Goal: Use online tool/utility: Utilize a website feature to perform a specific function

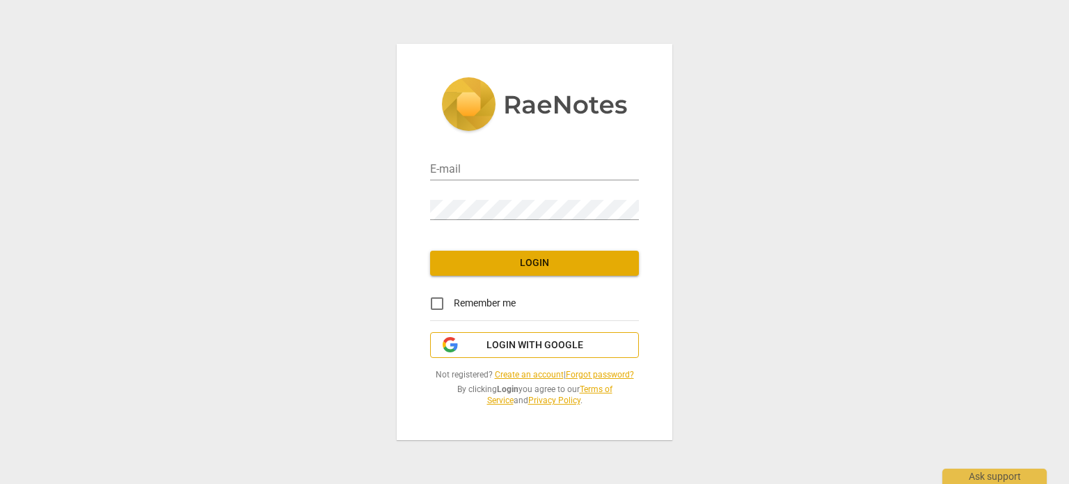
click at [540, 346] on span "Login with Google" at bounding box center [534, 345] width 97 height 14
click at [521, 347] on span "Login with Google" at bounding box center [534, 345] width 97 height 14
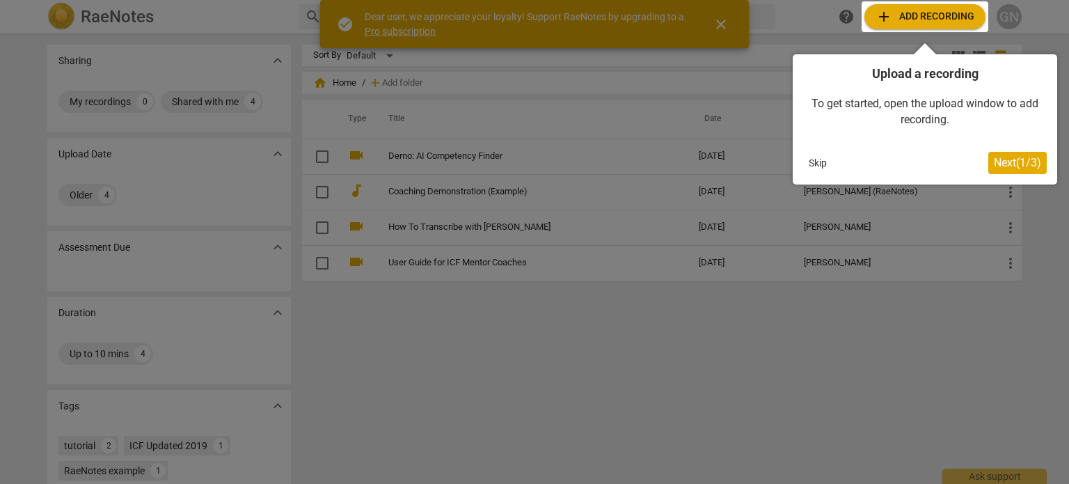
click at [1016, 166] on span "Next ( 1 / 3 )" at bounding box center [1017, 162] width 47 height 13
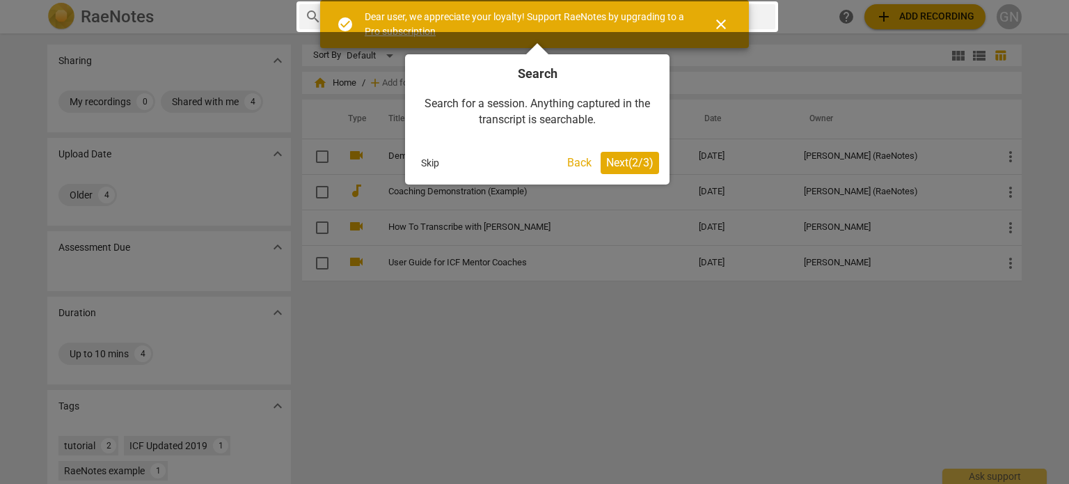
click at [631, 162] on span "Next ( 2 / 3 )" at bounding box center [629, 162] width 47 height 13
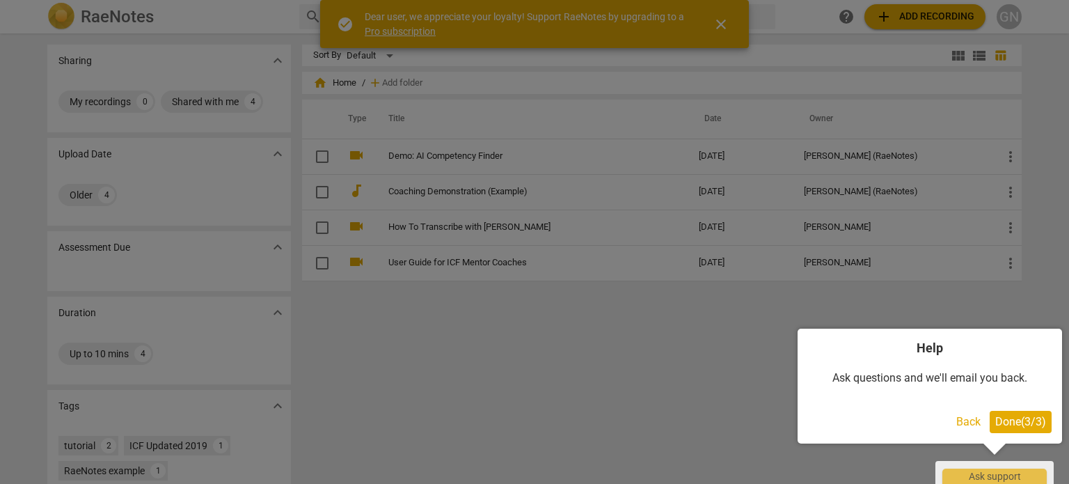
click at [1015, 422] on span "Done ( 3 / 3 )" at bounding box center [1020, 421] width 51 height 13
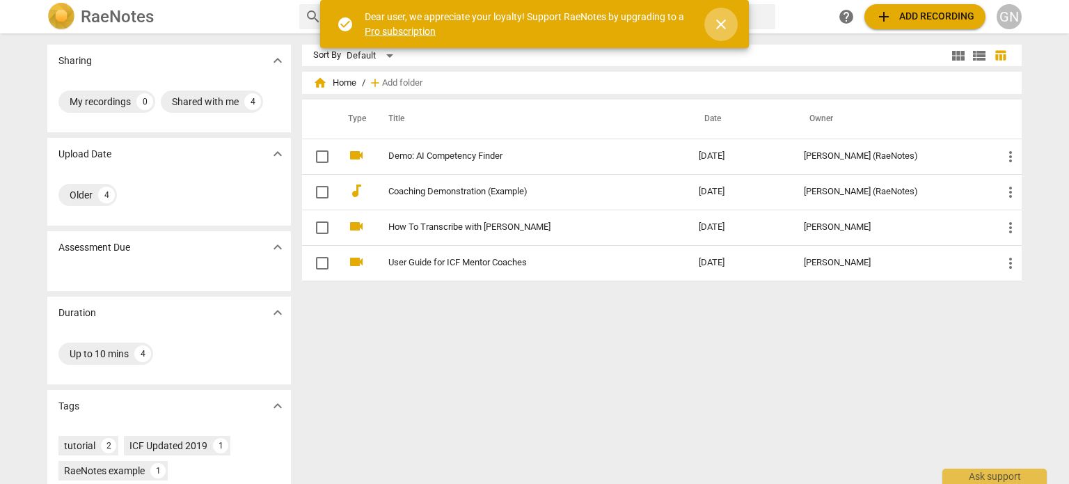
click at [717, 25] on span "close" at bounding box center [721, 24] width 17 height 17
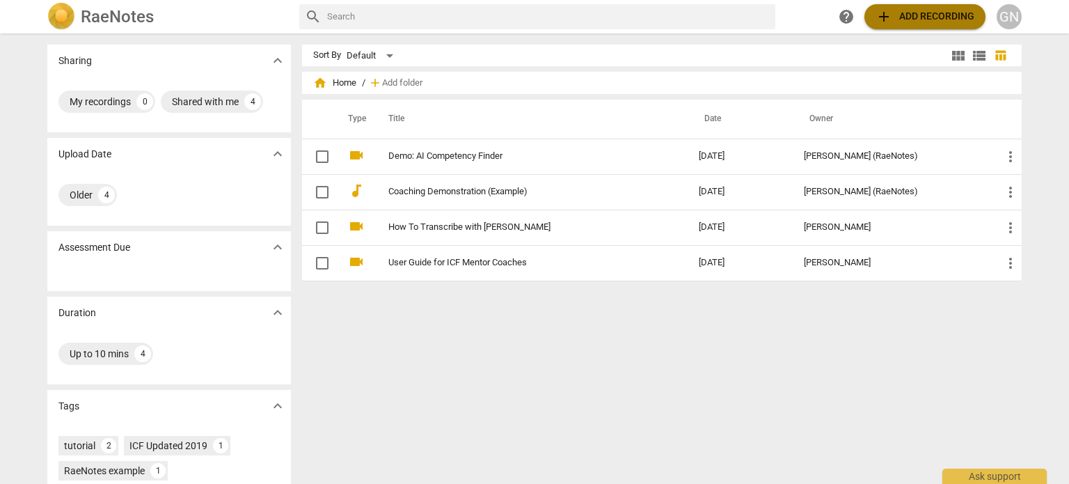
click at [927, 20] on span "add Add recording" at bounding box center [924, 16] width 99 height 17
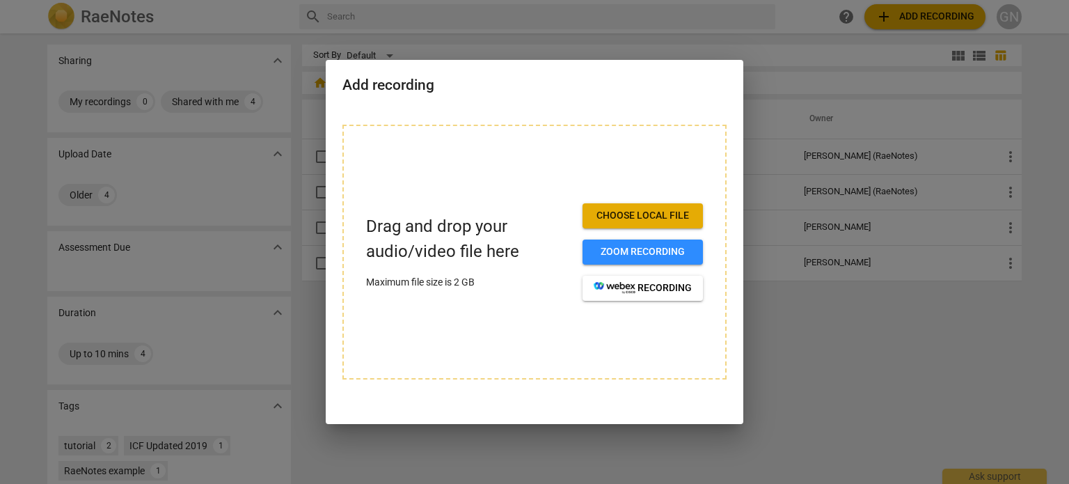
click at [829, 358] on div at bounding box center [534, 242] width 1069 height 484
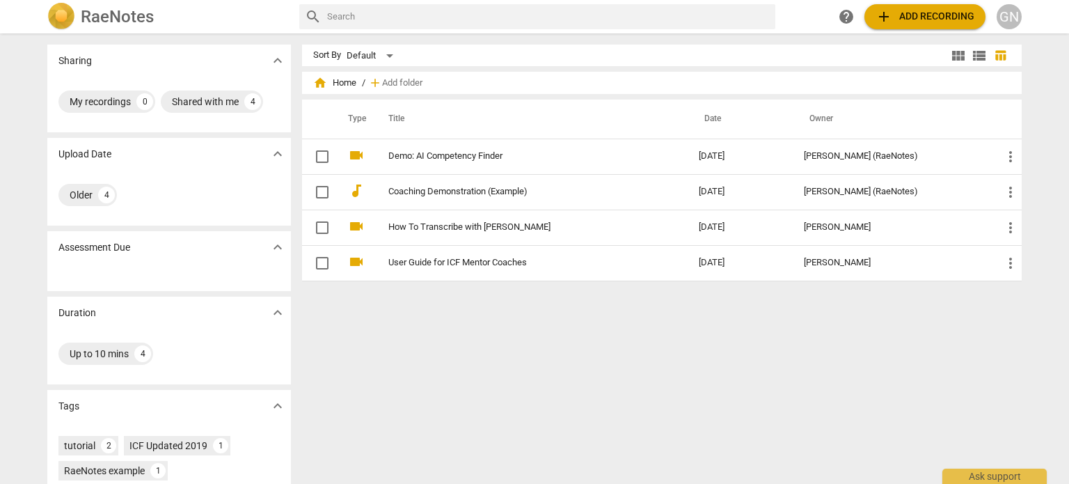
click at [942, 19] on span "add Add recording" at bounding box center [924, 16] width 99 height 17
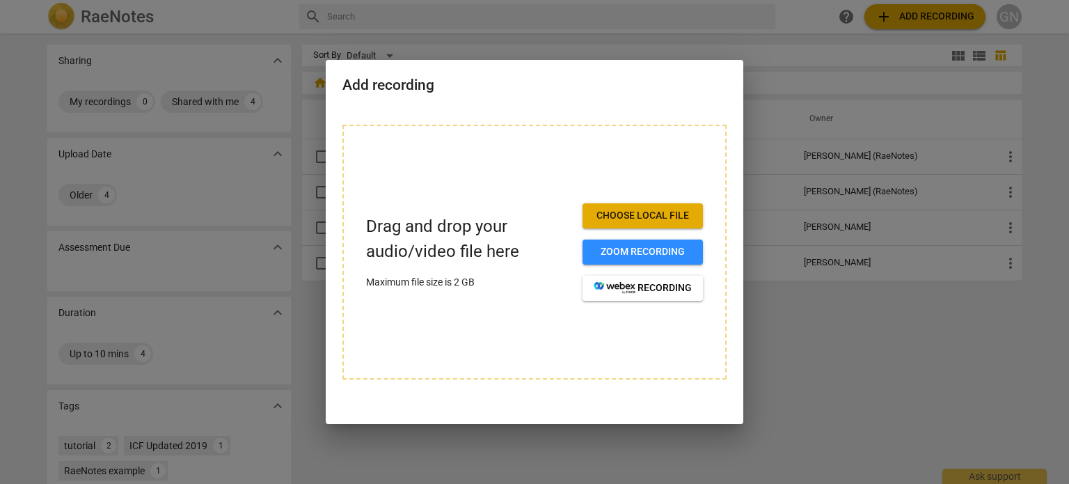
click at [627, 214] on span "Choose local file" at bounding box center [643, 216] width 98 height 14
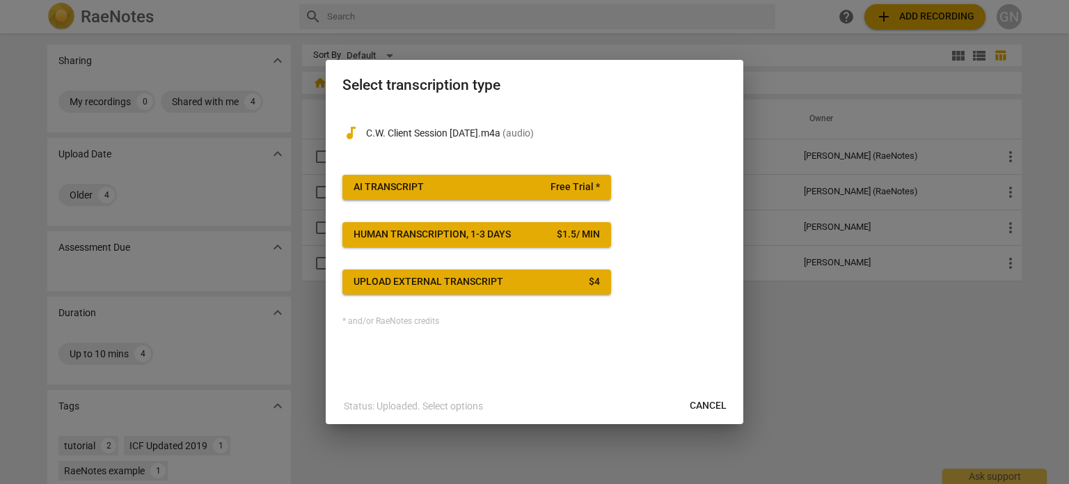
click at [432, 196] on button "AI Transcript Free Trial *" at bounding box center [476, 187] width 269 height 25
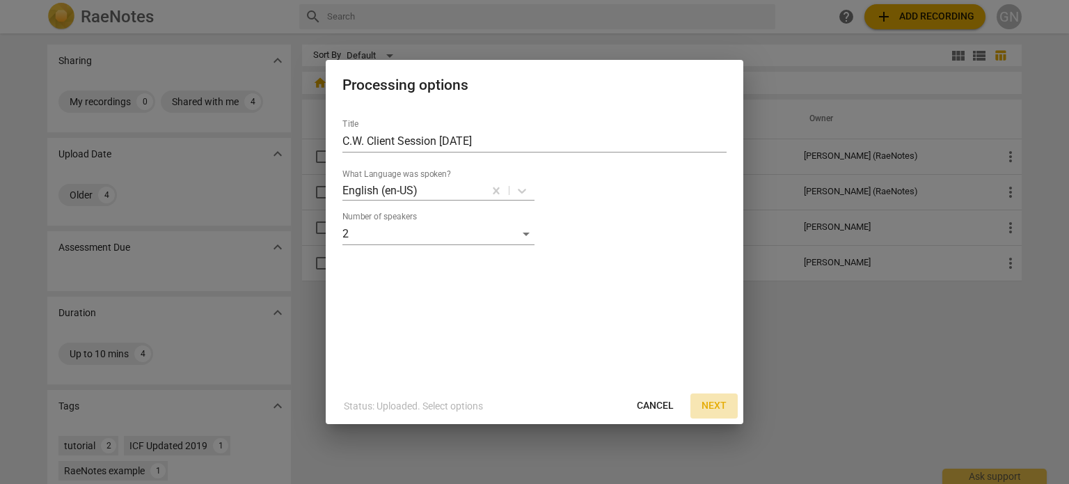
click at [715, 407] on span "Next" at bounding box center [713, 406] width 25 height 14
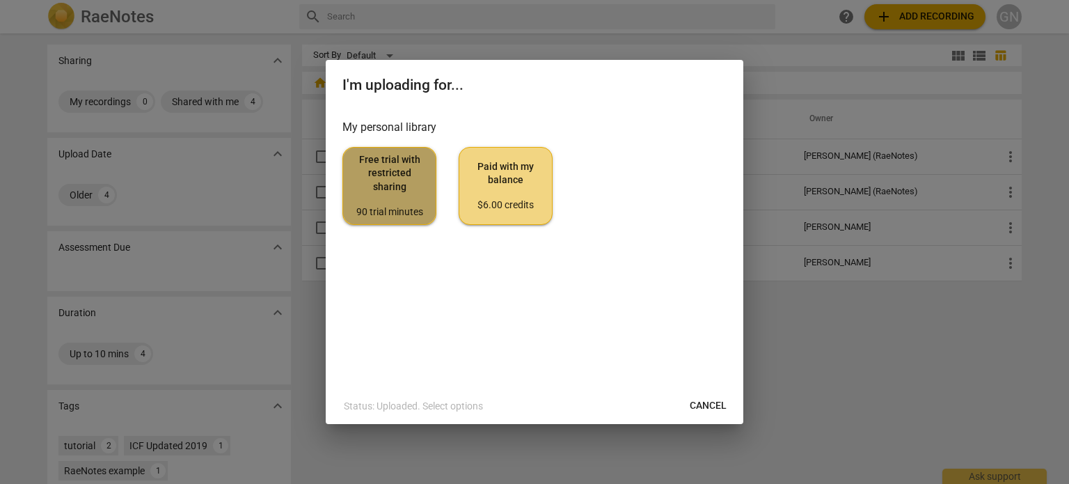
click at [410, 180] on span "Free trial with restricted sharing 90 trial minutes" at bounding box center [389, 185] width 70 height 65
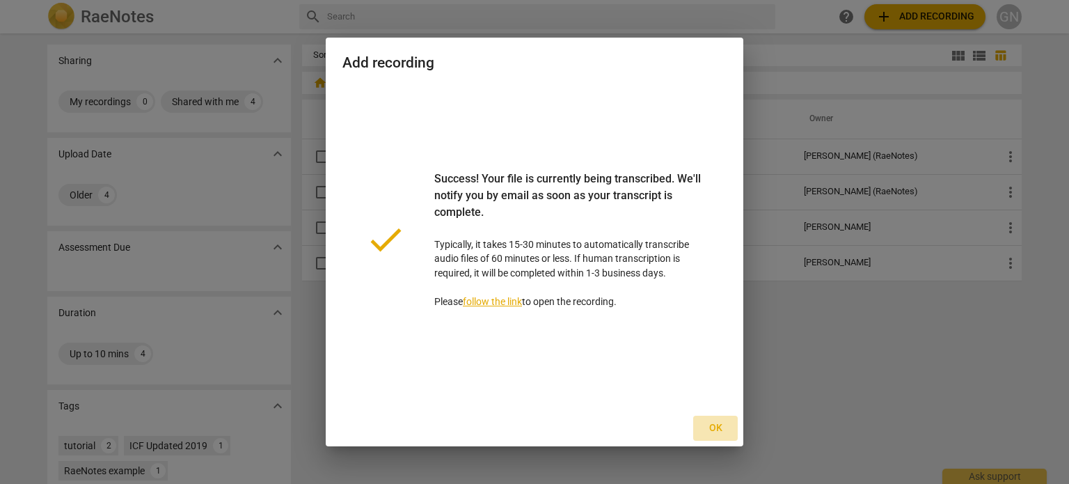
click at [716, 430] on span "Ok" at bounding box center [715, 428] width 22 height 14
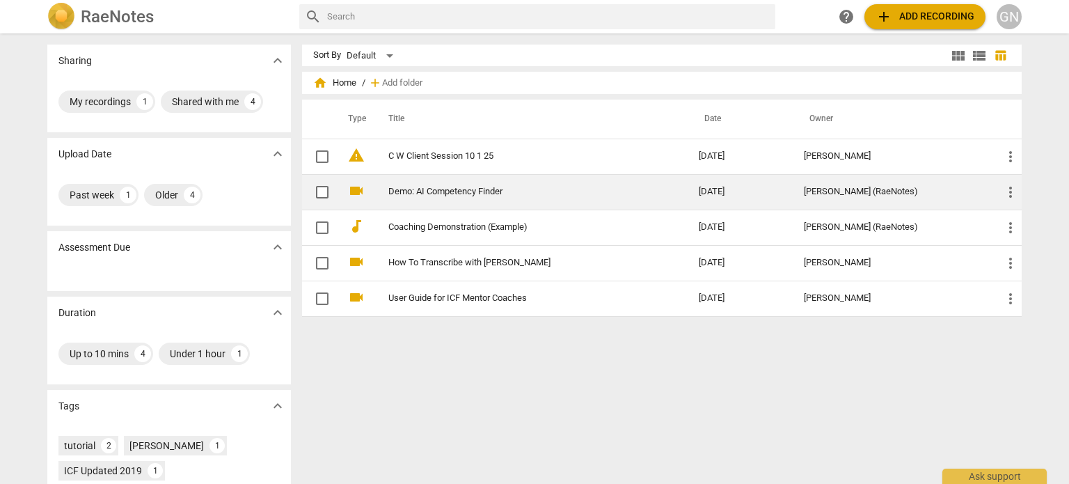
click at [458, 189] on link "Demo: AI Competency Finder" at bounding box center [518, 192] width 260 height 10
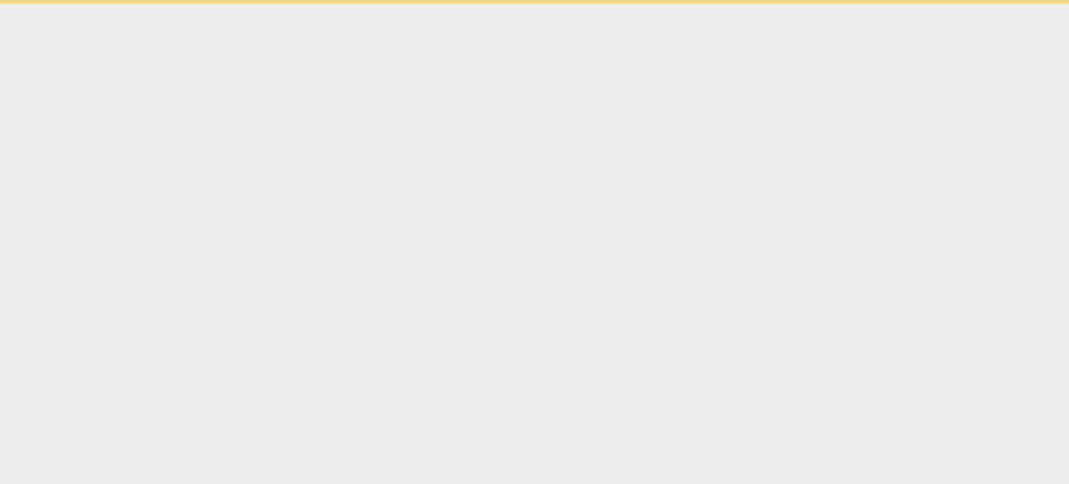
click at [458, 3] on html "Ask support" at bounding box center [534, 1] width 1069 height 3
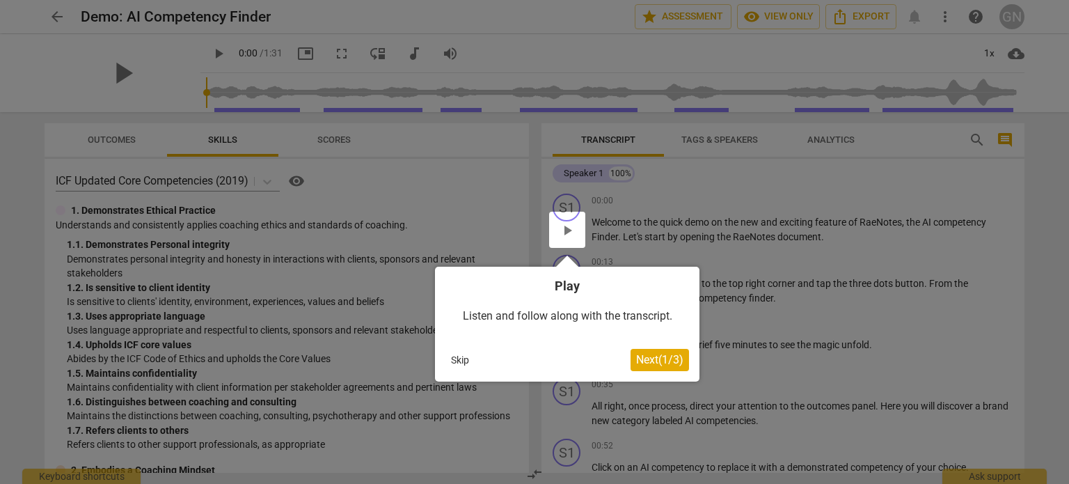
click at [658, 361] on span "Next ( 1 / 3 )" at bounding box center [659, 359] width 47 height 13
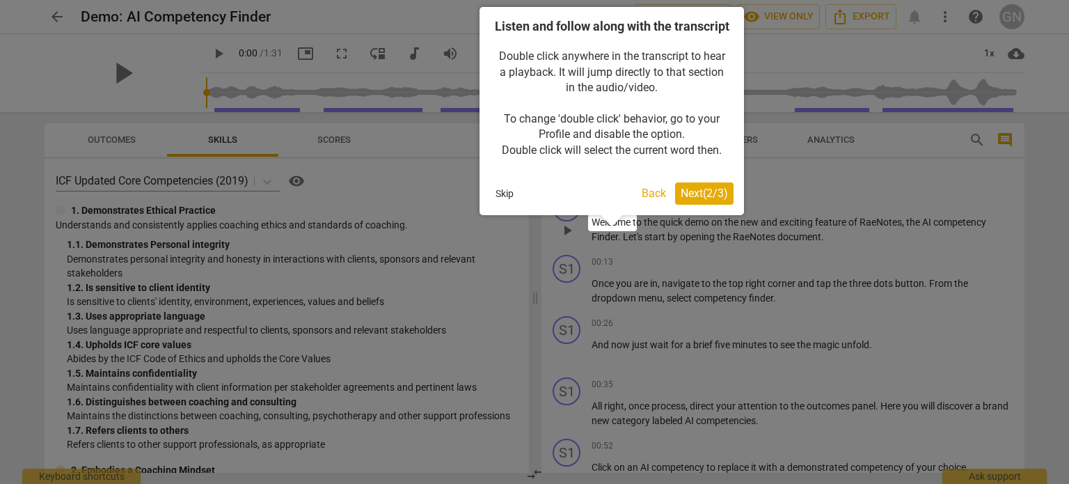
click at [693, 200] on span "Next ( 2 / 3 )" at bounding box center [704, 193] width 47 height 13
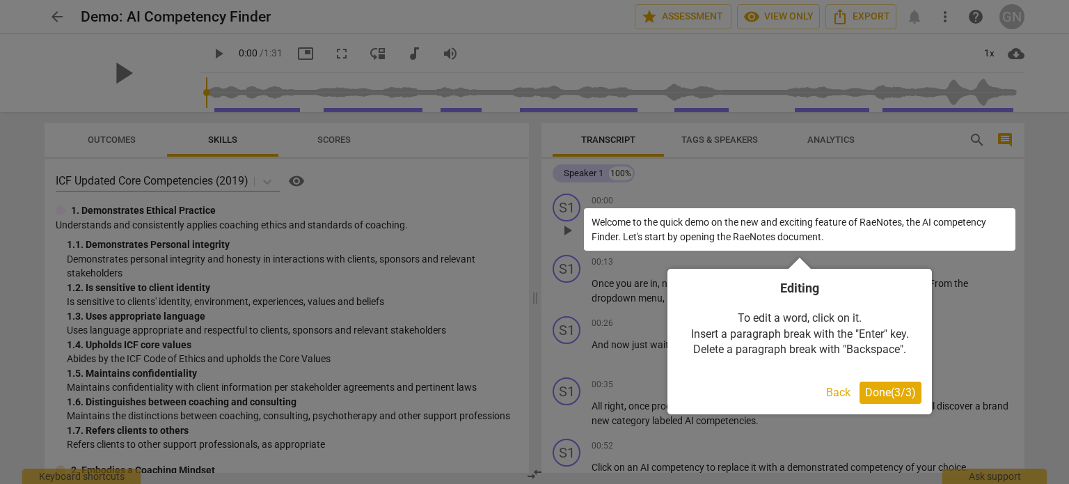
click at [882, 394] on span "Done ( 3 / 3 )" at bounding box center [890, 392] width 51 height 13
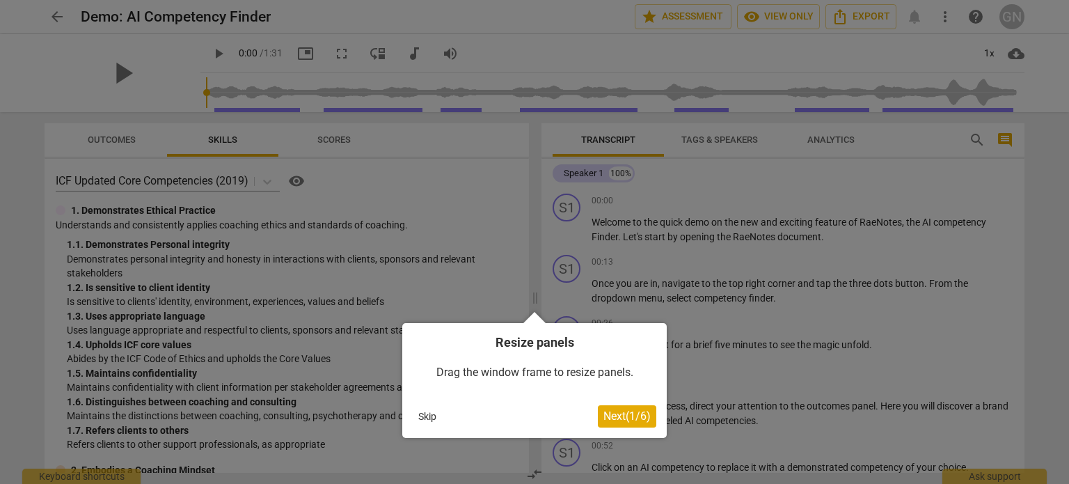
click at [617, 413] on span "Next ( 1 / 6 )" at bounding box center [626, 415] width 47 height 13
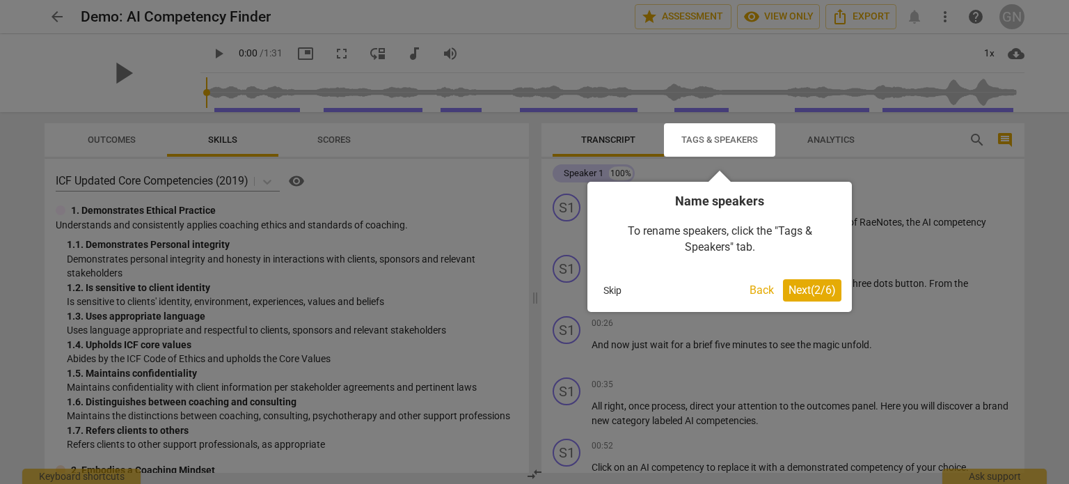
click at [802, 286] on span "Next ( 2 / 6 )" at bounding box center [811, 289] width 47 height 13
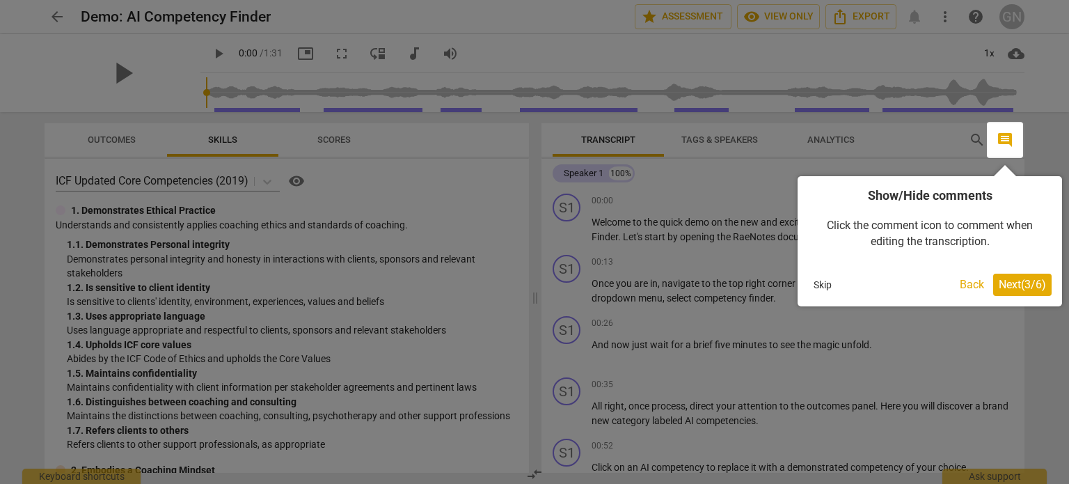
click at [1019, 285] on span "Next ( 3 / 6 )" at bounding box center [1022, 284] width 47 height 13
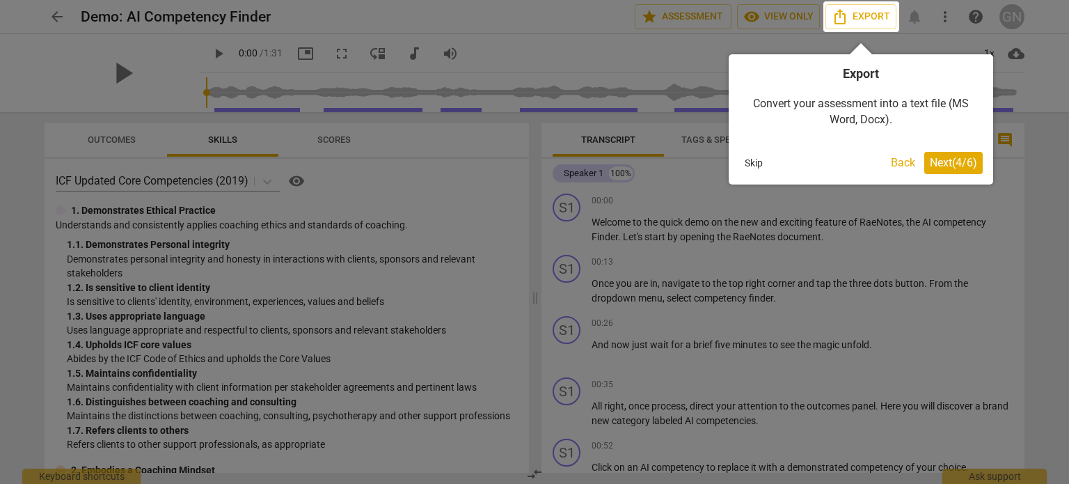
click at [937, 162] on span "Next ( 4 / 6 )" at bounding box center [953, 162] width 47 height 13
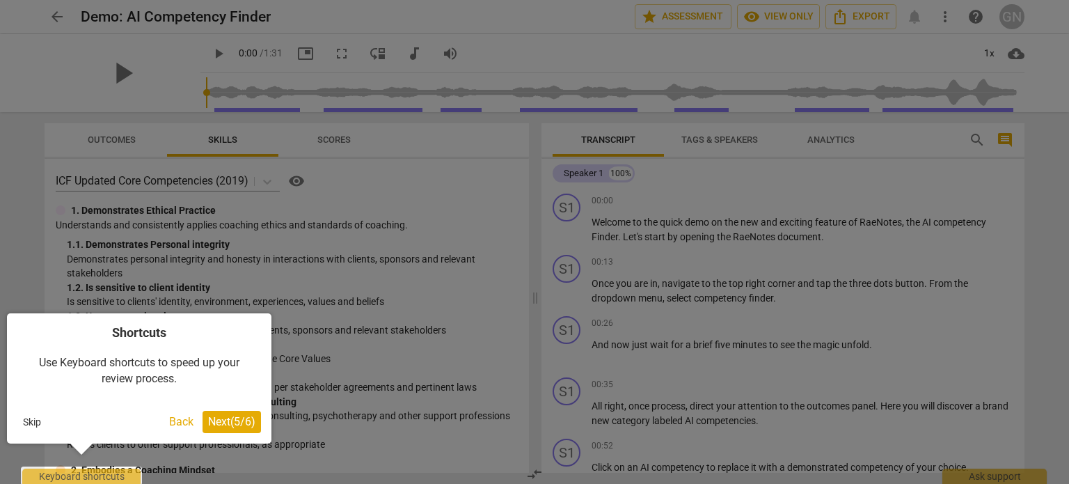
click at [223, 420] on span "Next ( 5 / 6 )" at bounding box center [231, 421] width 47 height 13
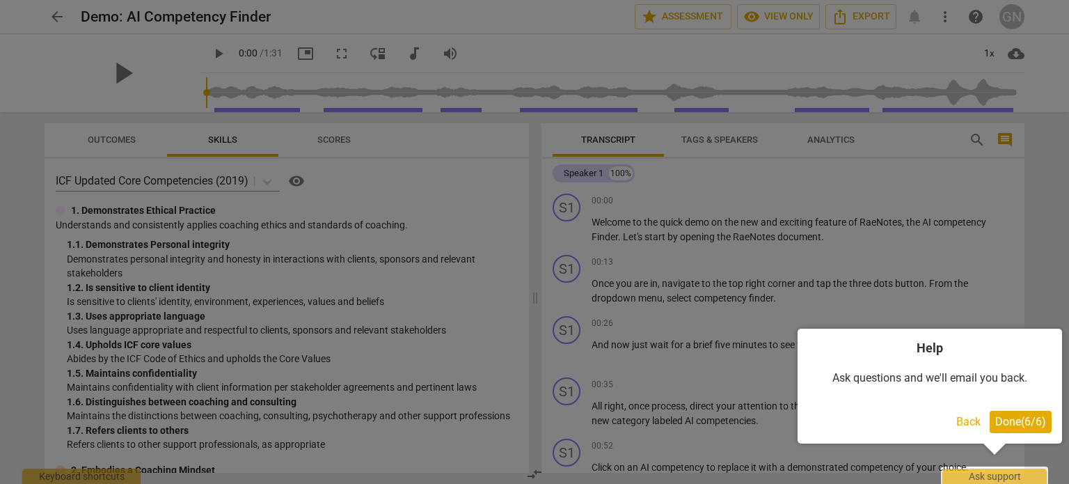
click at [1021, 422] on span "Done ( 6 / 6 )" at bounding box center [1020, 421] width 51 height 13
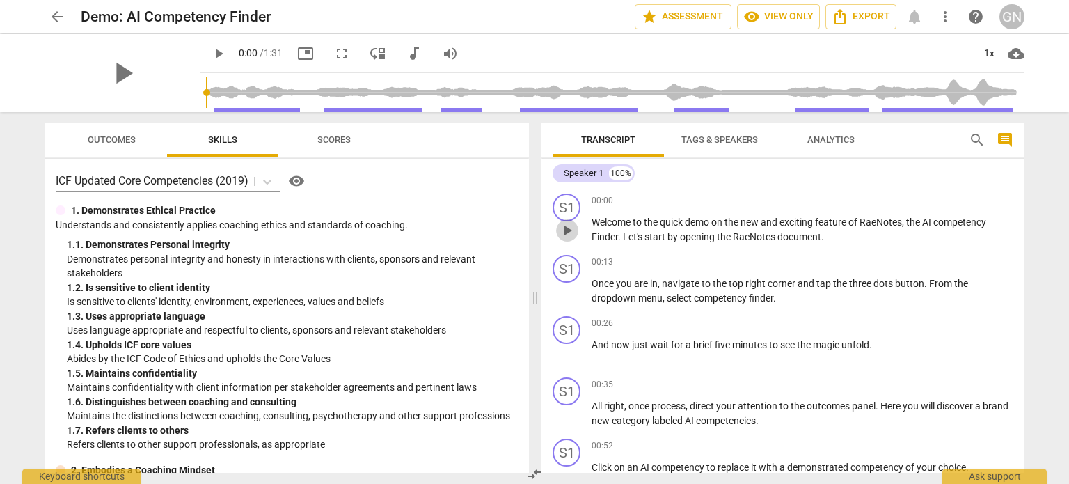
click at [566, 227] on span "play_arrow" at bounding box center [567, 230] width 17 height 17
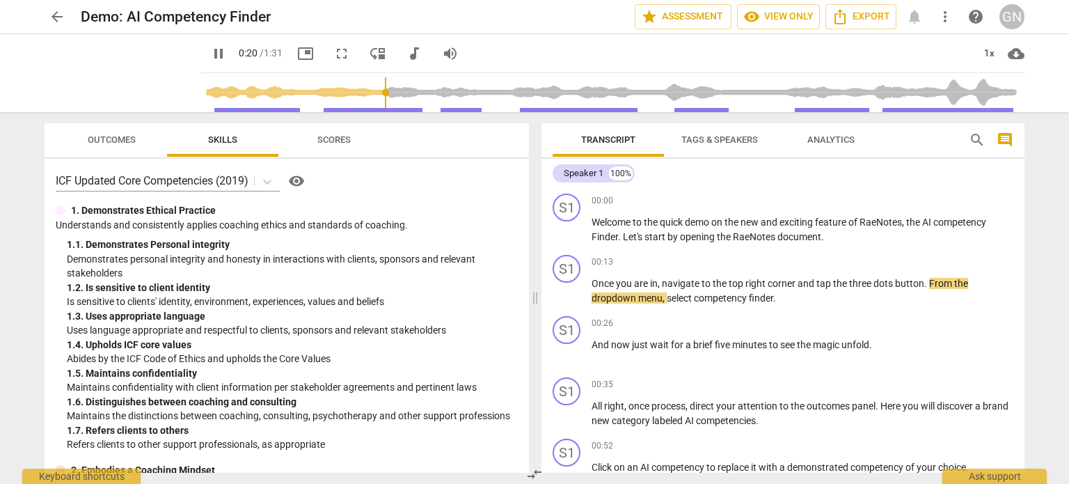
click at [942, 16] on span "more_vert" at bounding box center [945, 16] width 17 height 17
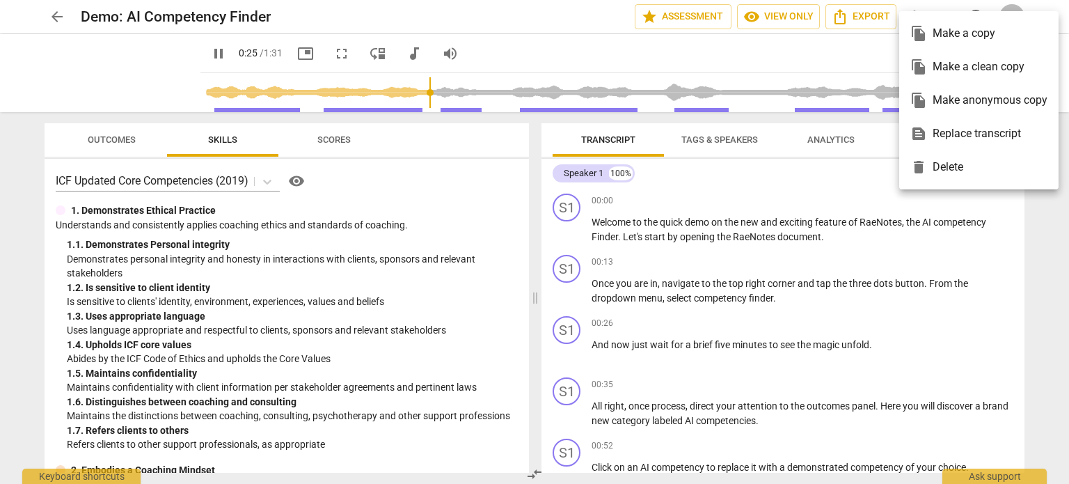
click at [841, 41] on div at bounding box center [534, 242] width 1069 height 484
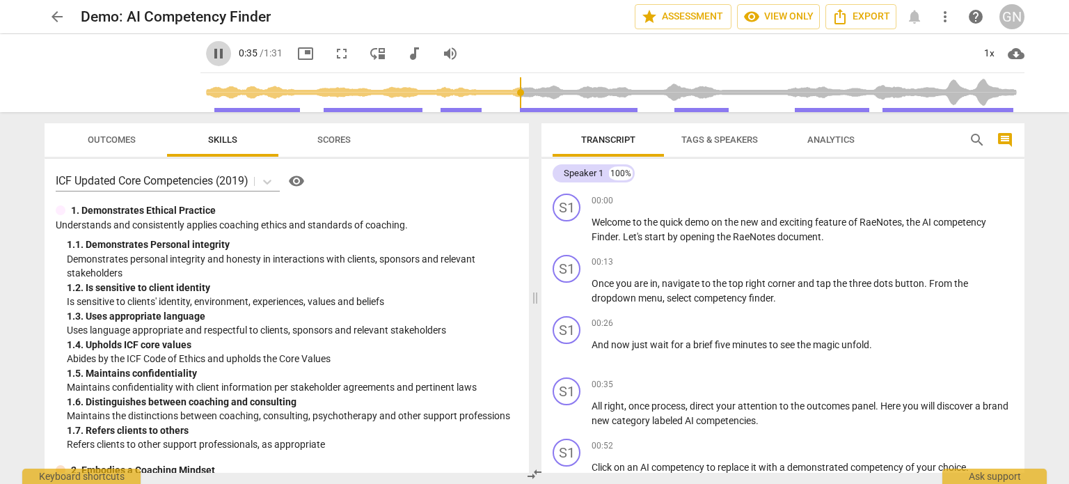
click at [214, 58] on span "pause" at bounding box center [218, 53] width 17 height 17
click at [268, 180] on icon at bounding box center [267, 182] width 8 height 5
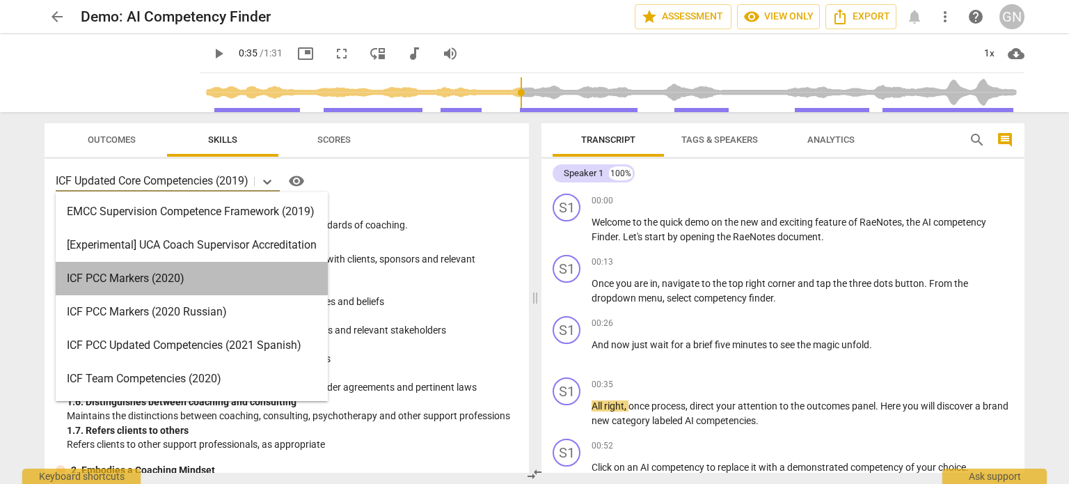
click at [203, 278] on div "ICF PCC Markers (2020)" at bounding box center [192, 278] width 272 height 33
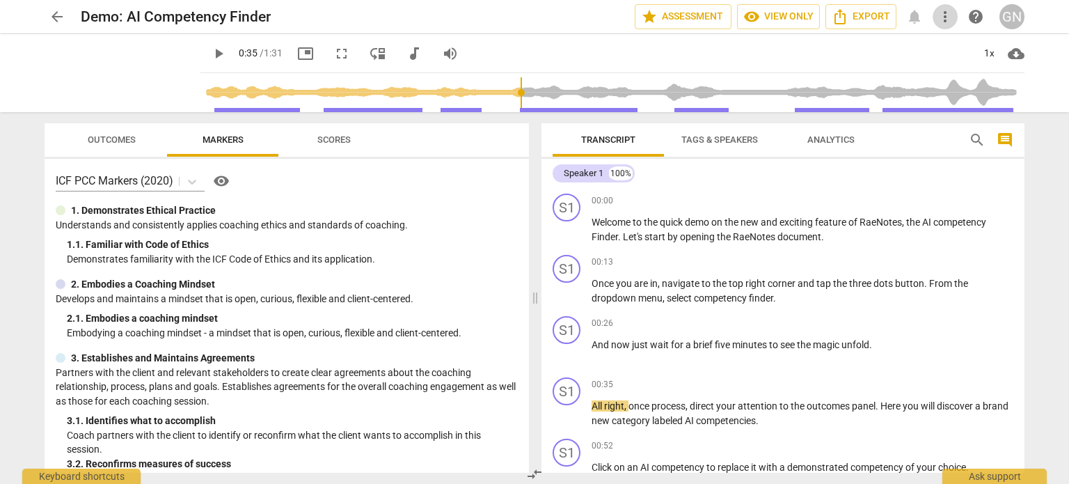
click at [947, 19] on span "more_vert" at bounding box center [945, 16] width 17 height 17
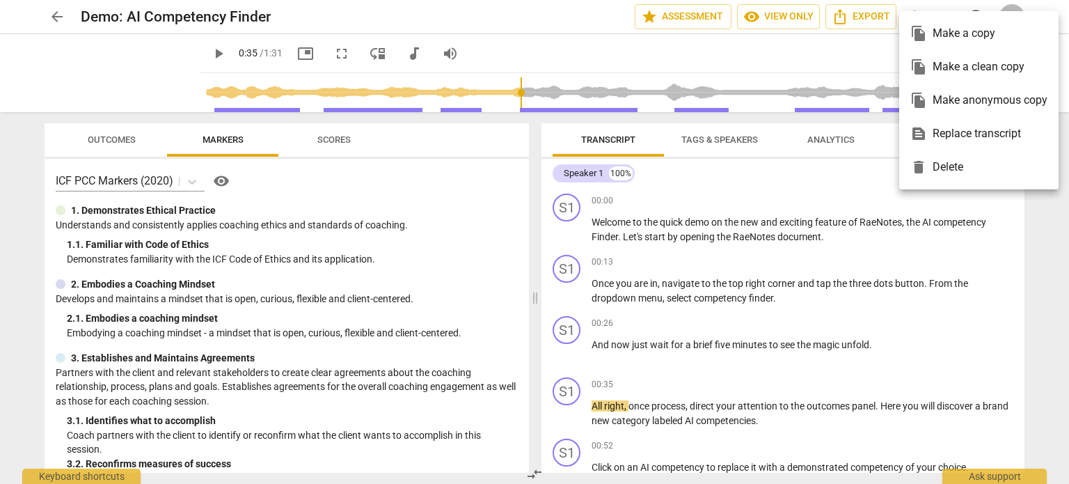
click at [830, 58] on div at bounding box center [534, 242] width 1069 height 484
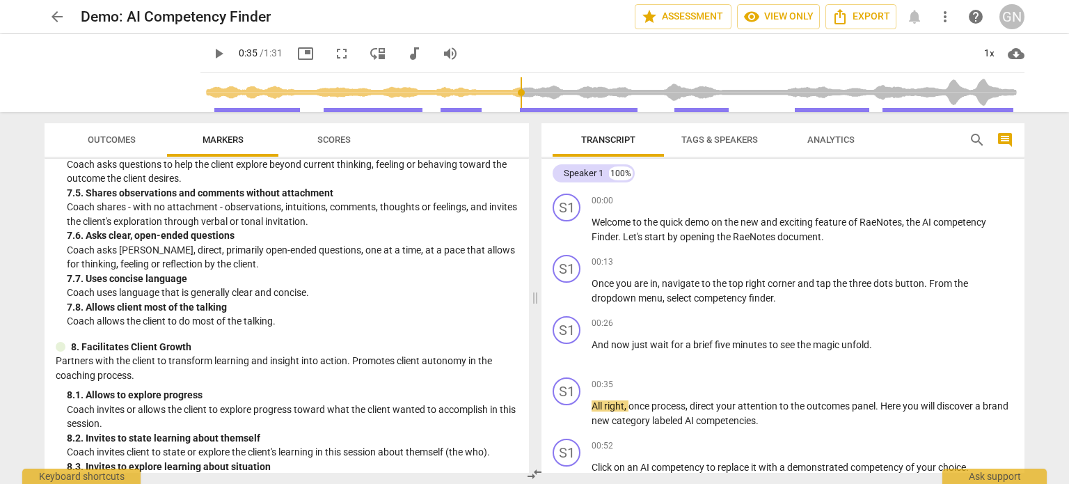
scroll to position [1576, 0]
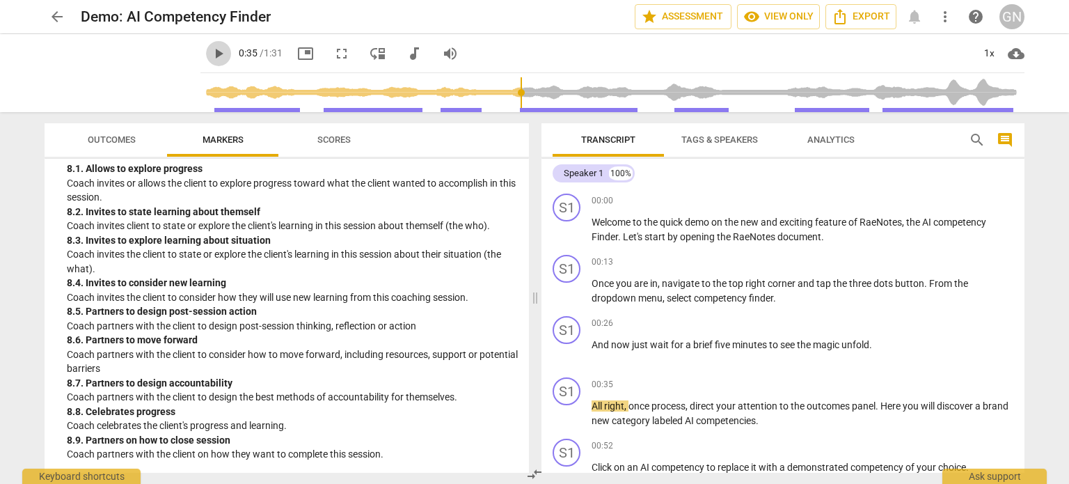
click at [213, 54] on span "play_arrow" at bounding box center [218, 53] width 17 height 17
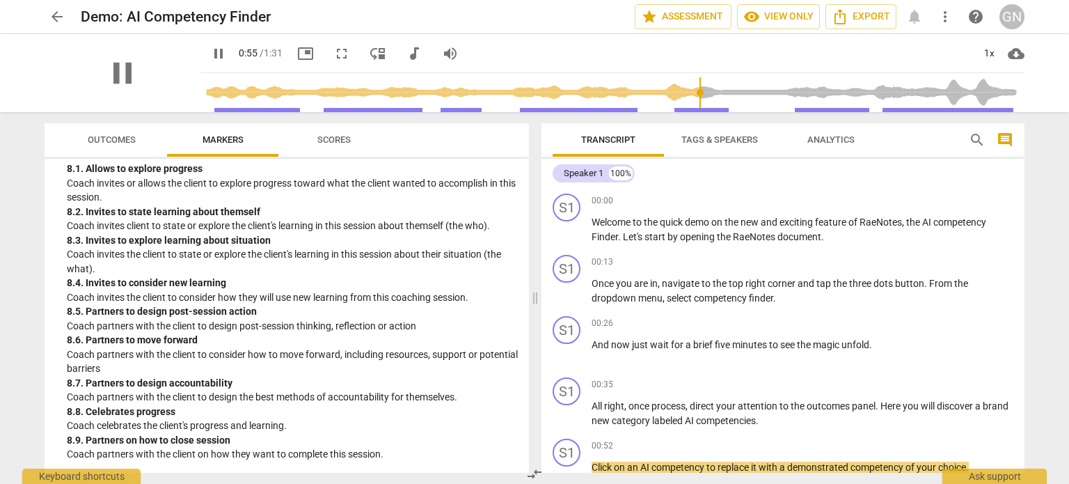
click at [157, 53] on div "pause" at bounding box center [123, 73] width 156 height 78
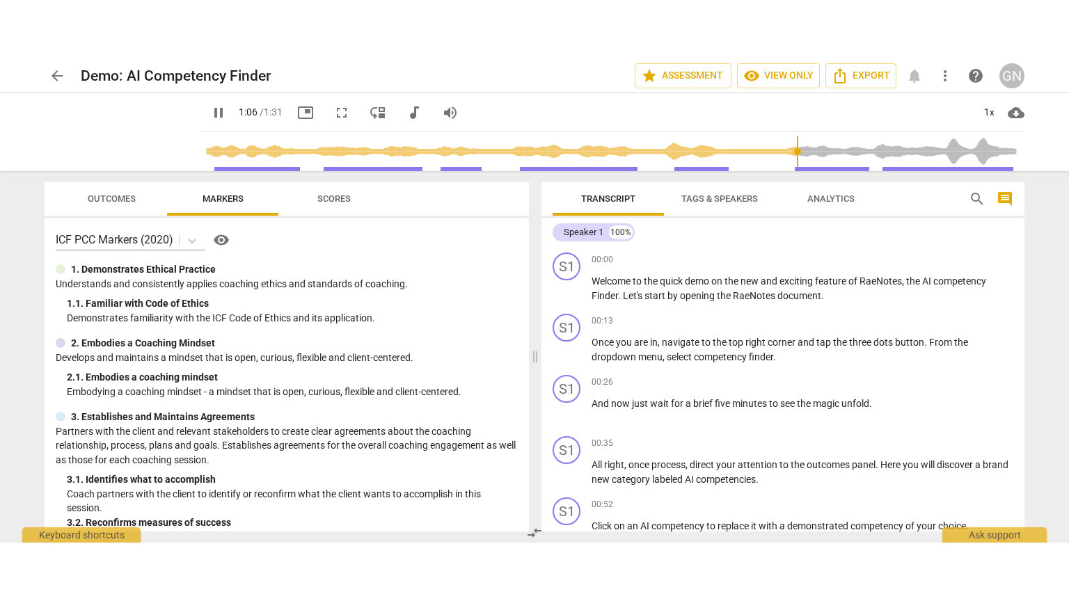
scroll to position [207, 0]
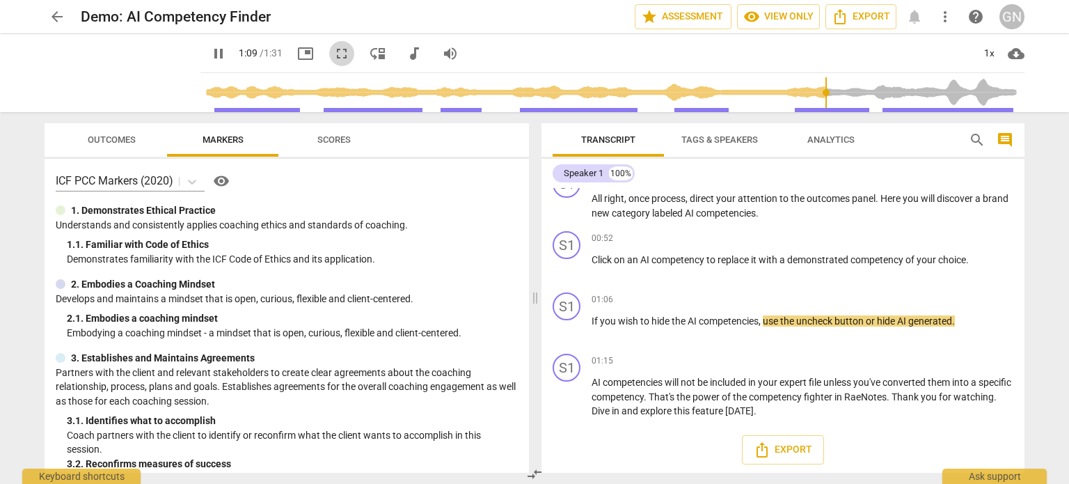
click at [344, 58] on span "fullscreen" at bounding box center [341, 53] width 17 height 17
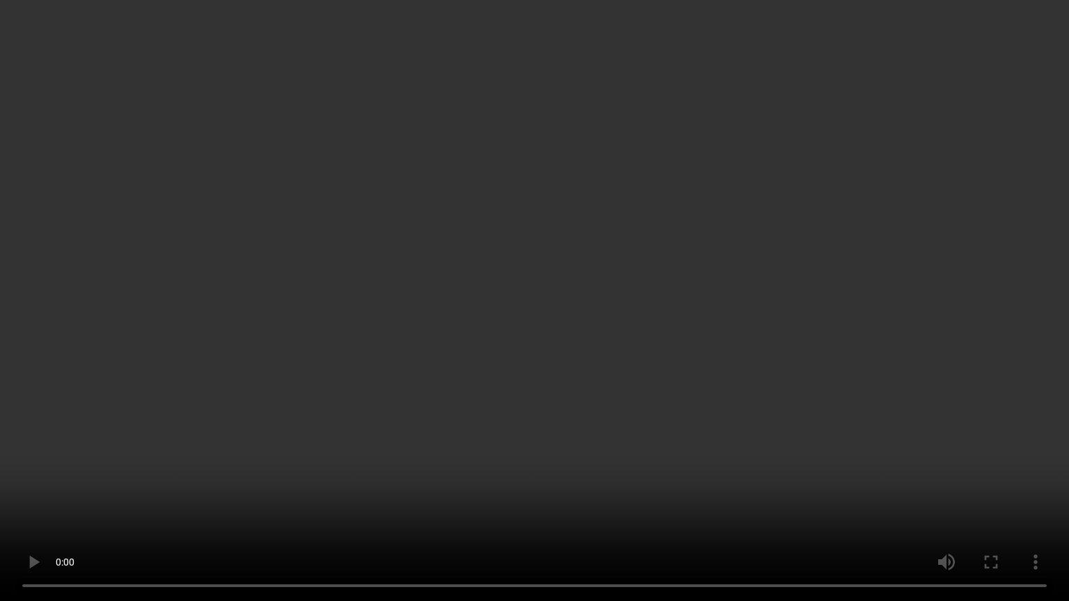
type input "74"
type input "91"
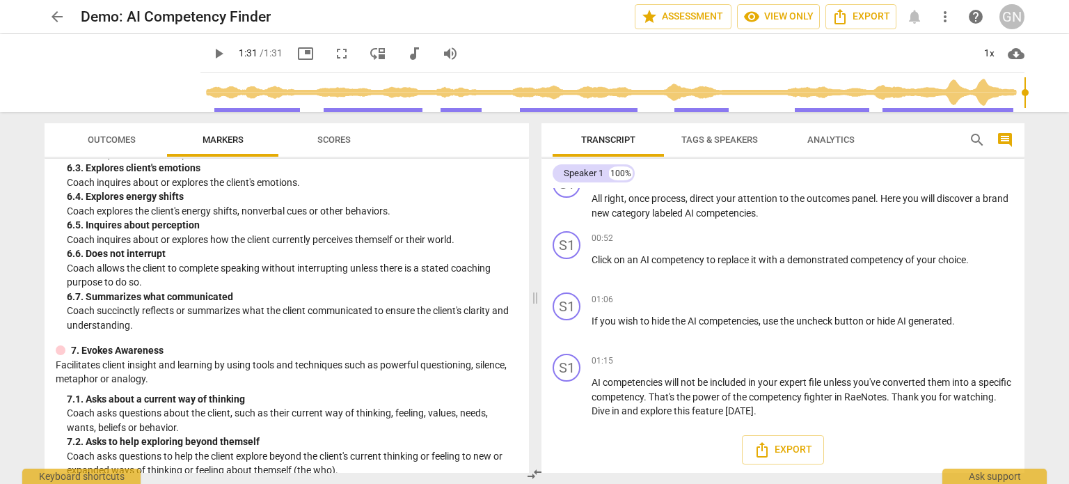
scroll to position [997, 0]
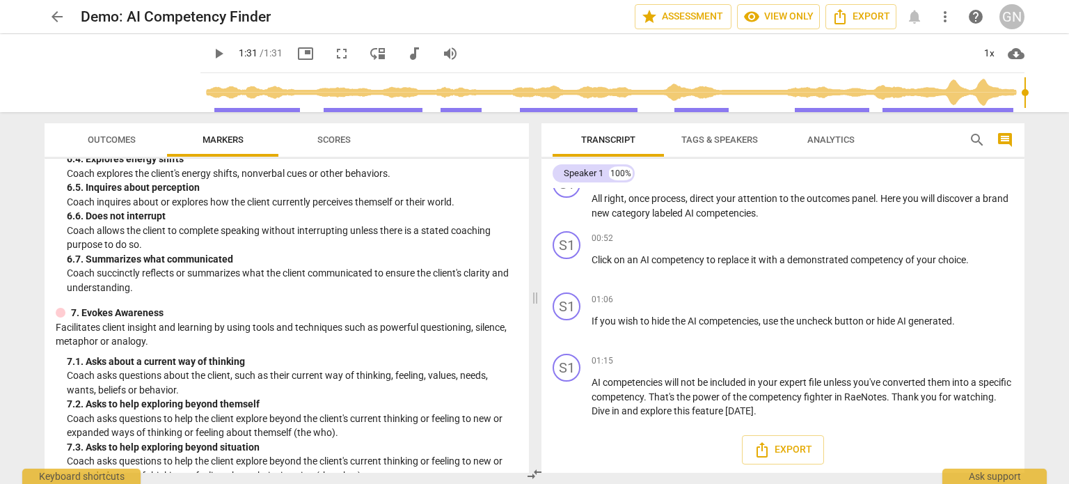
click at [56, 12] on span "arrow_back" at bounding box center [57, 16] width 17 height 17
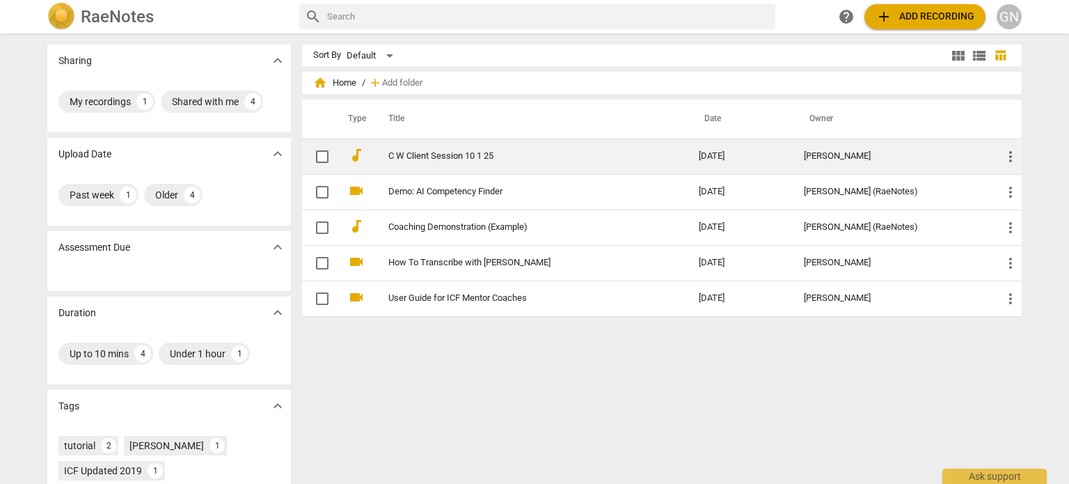
click at [469, 160] on link "C W Client Session 10 1 25" at bounding box center [518, 156] width 260 height 10
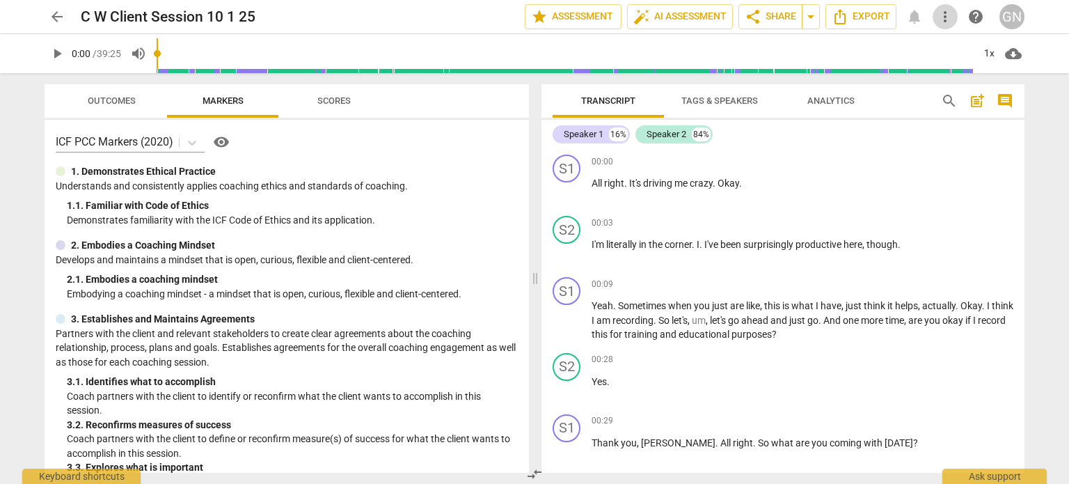
click at [944, 19] on span "more_vert" at bounding box center [945, 16] width 17 height 17
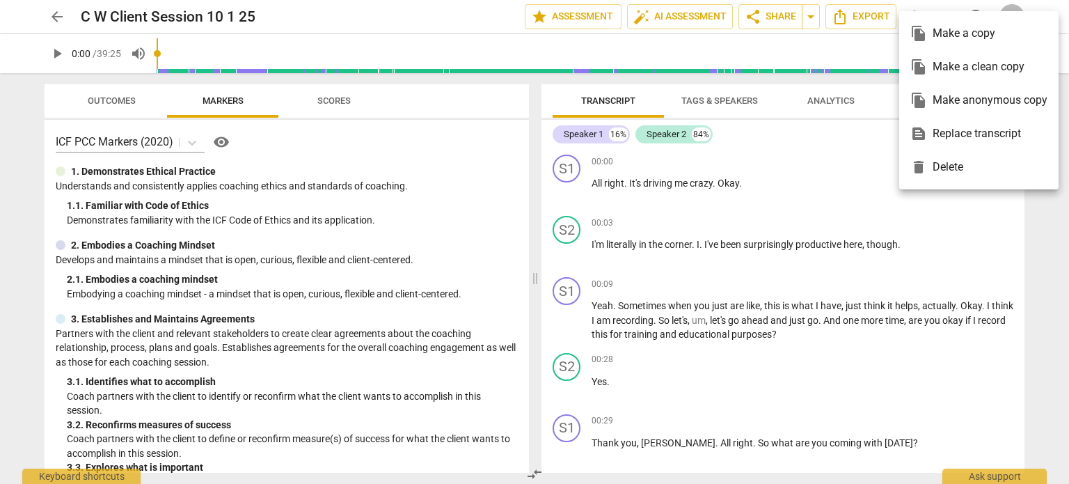
click at [923, 5] on div at bounding box center [534, 242] width 1069 height 484
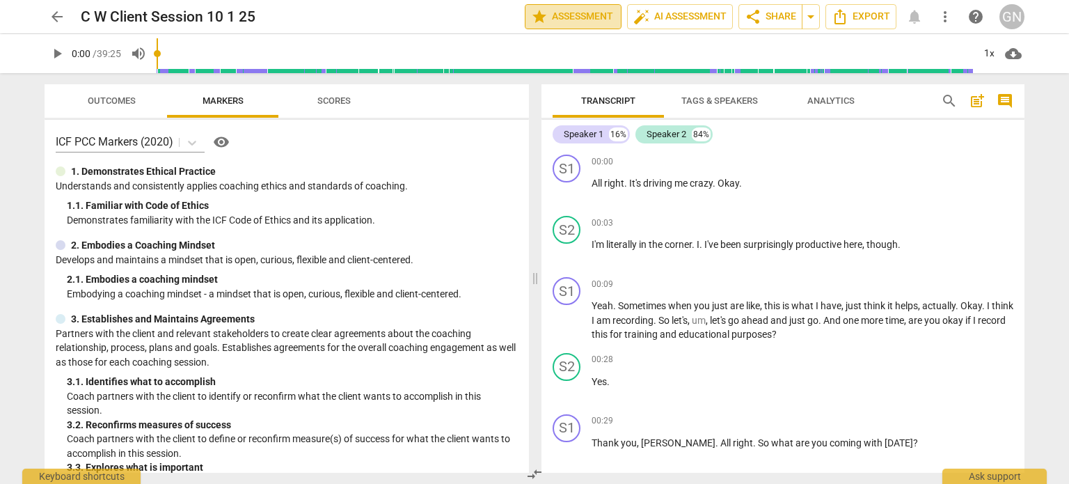
click at [603, 15] on span "star Assessment" at bounding box center [573, 16] width 84 height 17
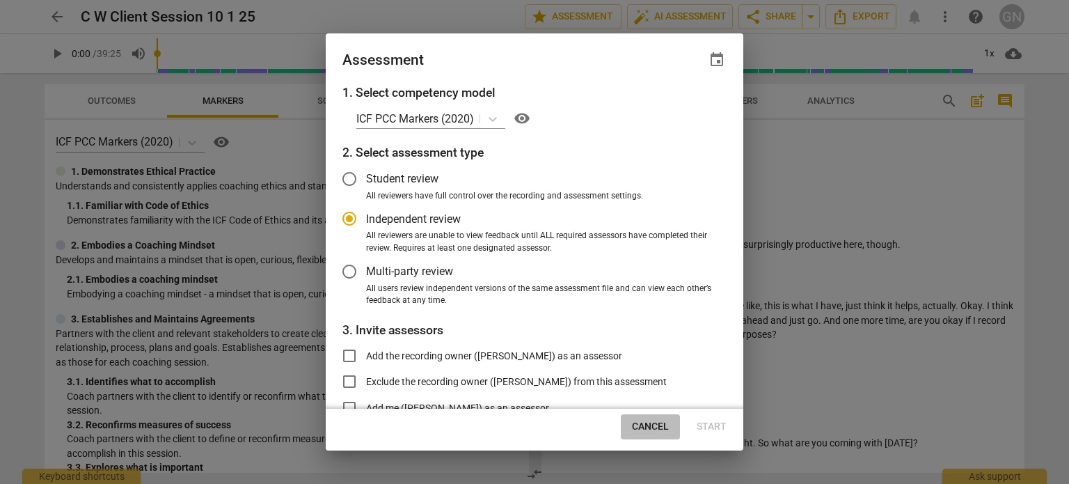
click at [639, 423] on span "Cancel" at bounding box center [650, 427] width 37 height 14
radio input "false"
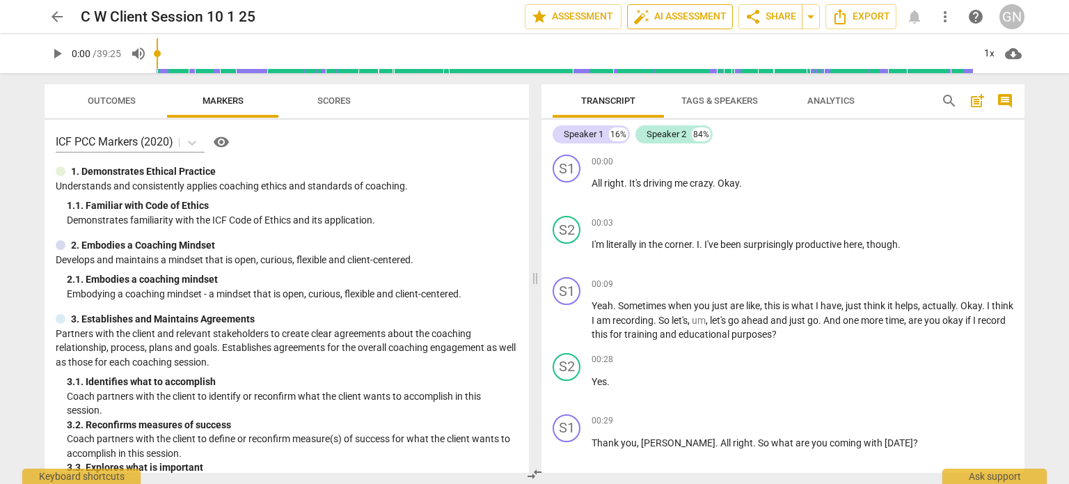
click at [674, 10] on span "auto_fix_high AI Assessment" at bounding box center [679, 16] width 93 height 17
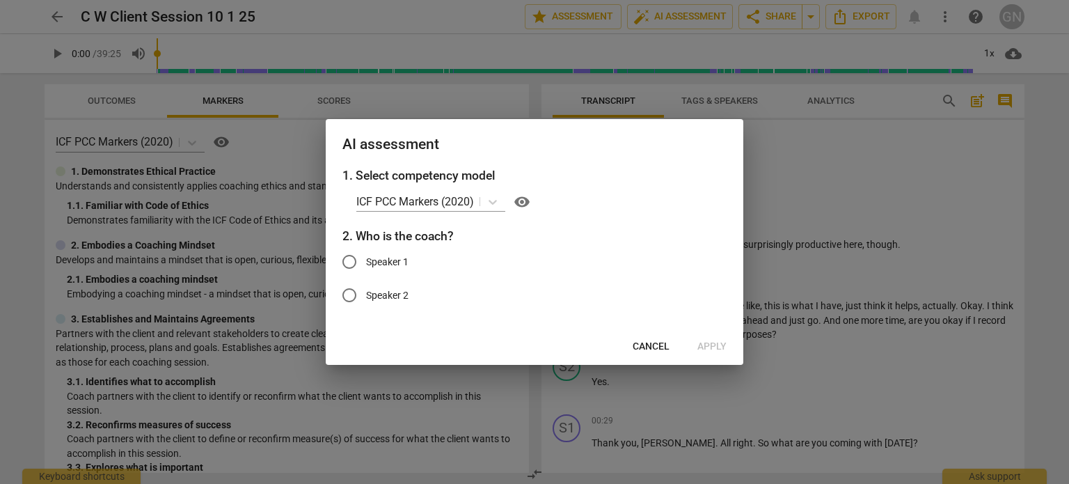
click at [660, 349] on span "Cancel" at bounding box center [651, 347] width 37 height 14
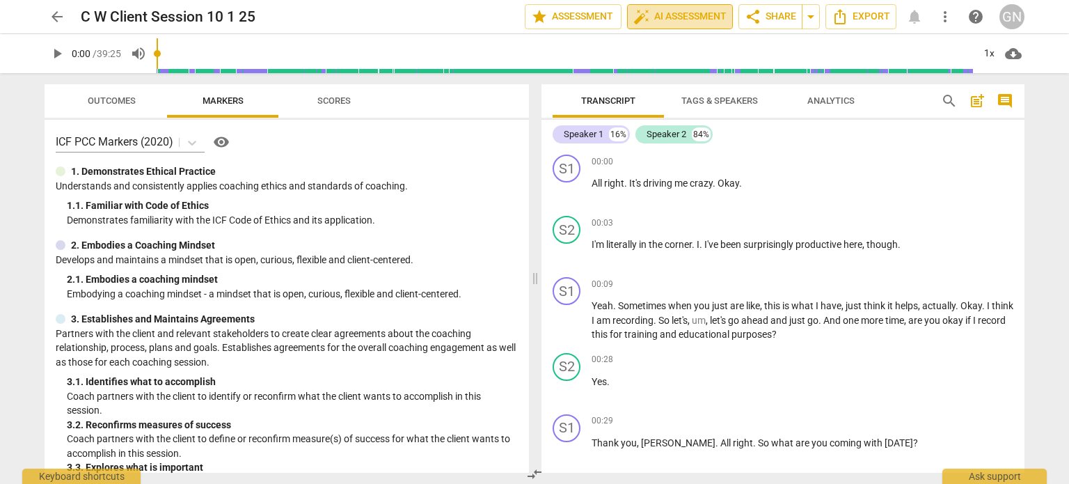
click at [679, 10] on span "auto_fix_high AI Assessment" at bounding box center [679, 16] width 93 height 17
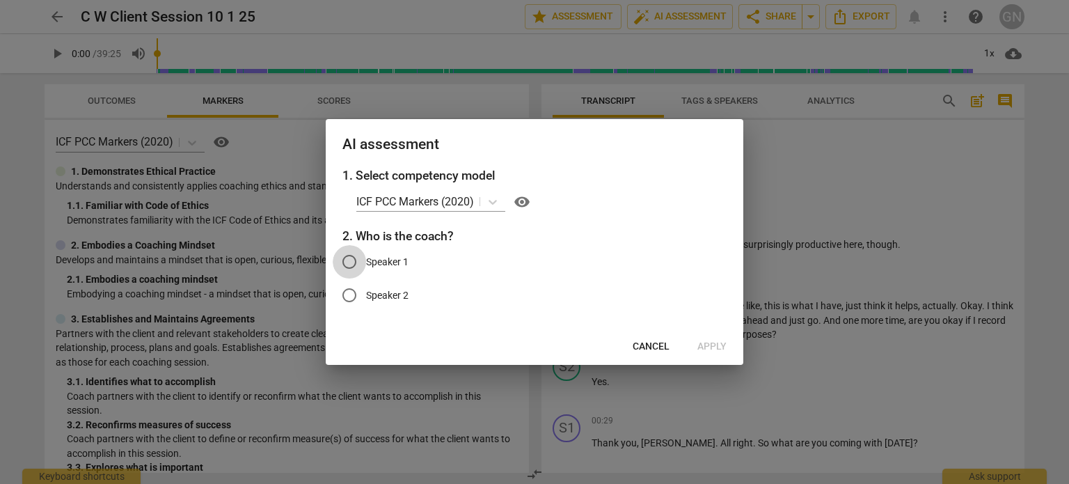
click at [349, 258] on input "Speaker 1" at bounding box center [349, 261] width 33 height 33
radio input "true"
click at [702, 347] on span "Apply" at bounding box center [711, 347] width 29 height 14
